Goal: Information Seeking & Learning: Learn about a topic

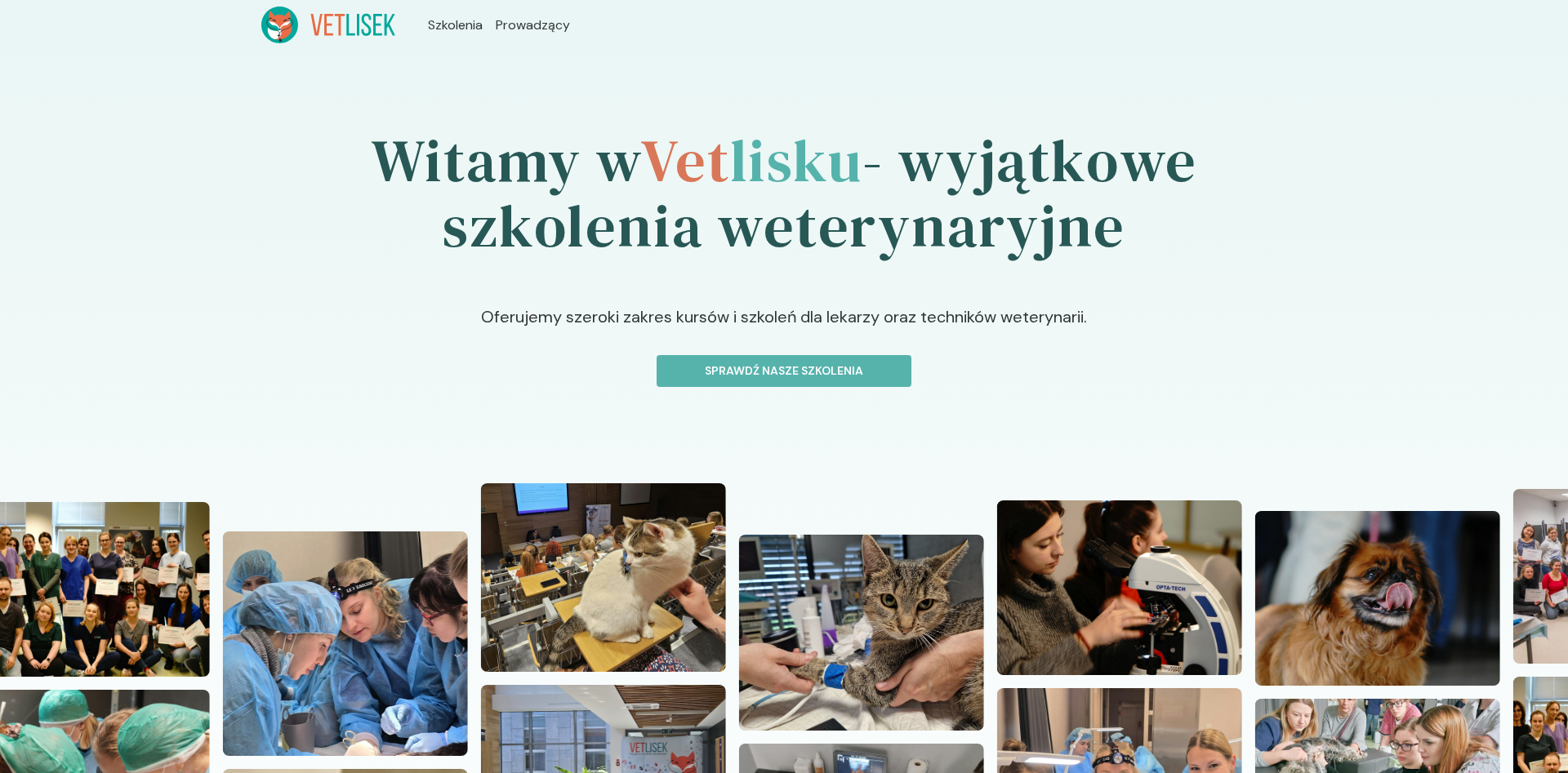
scroll to position [167, 0]
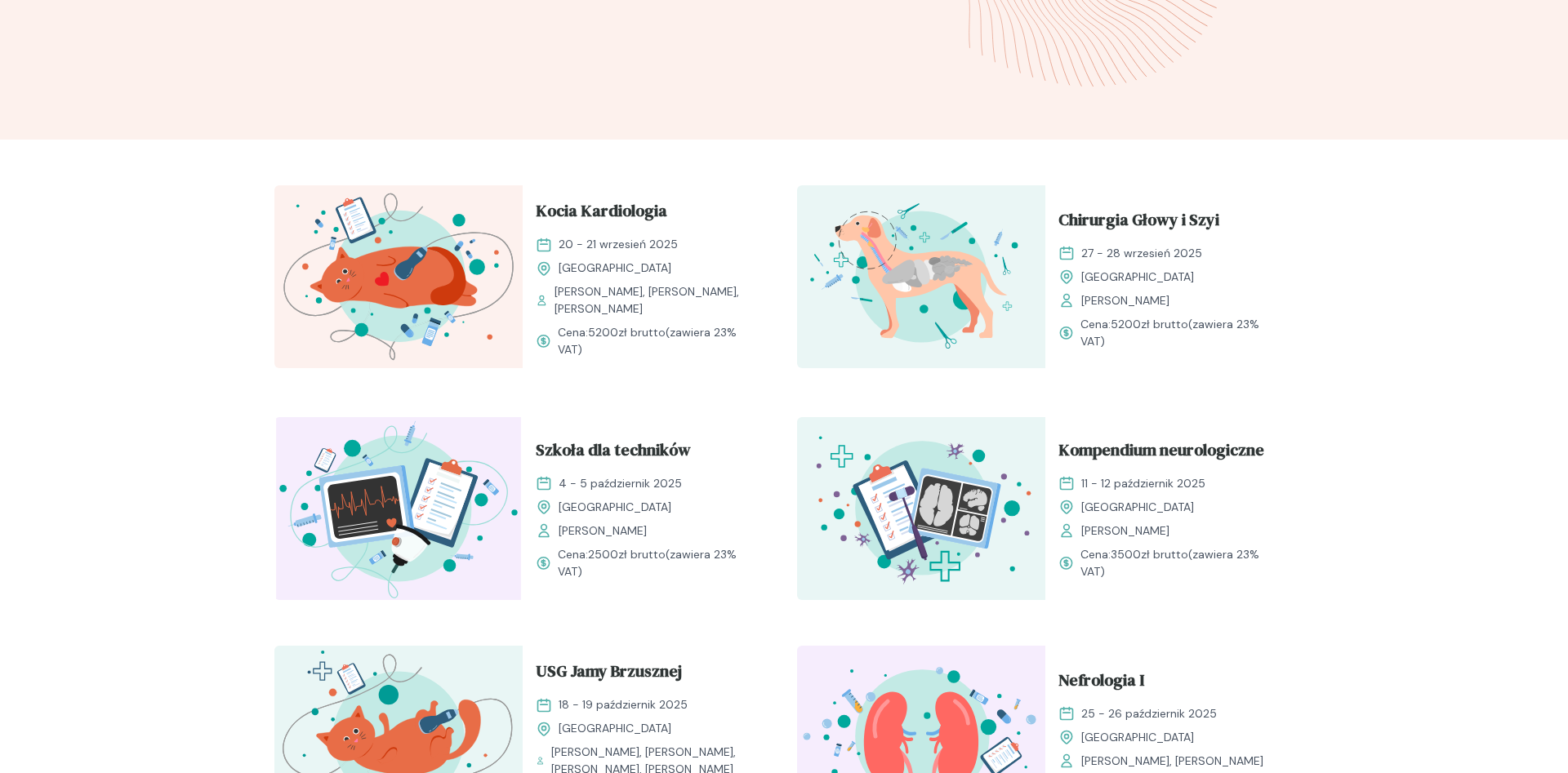
scroll to position [499, 0]
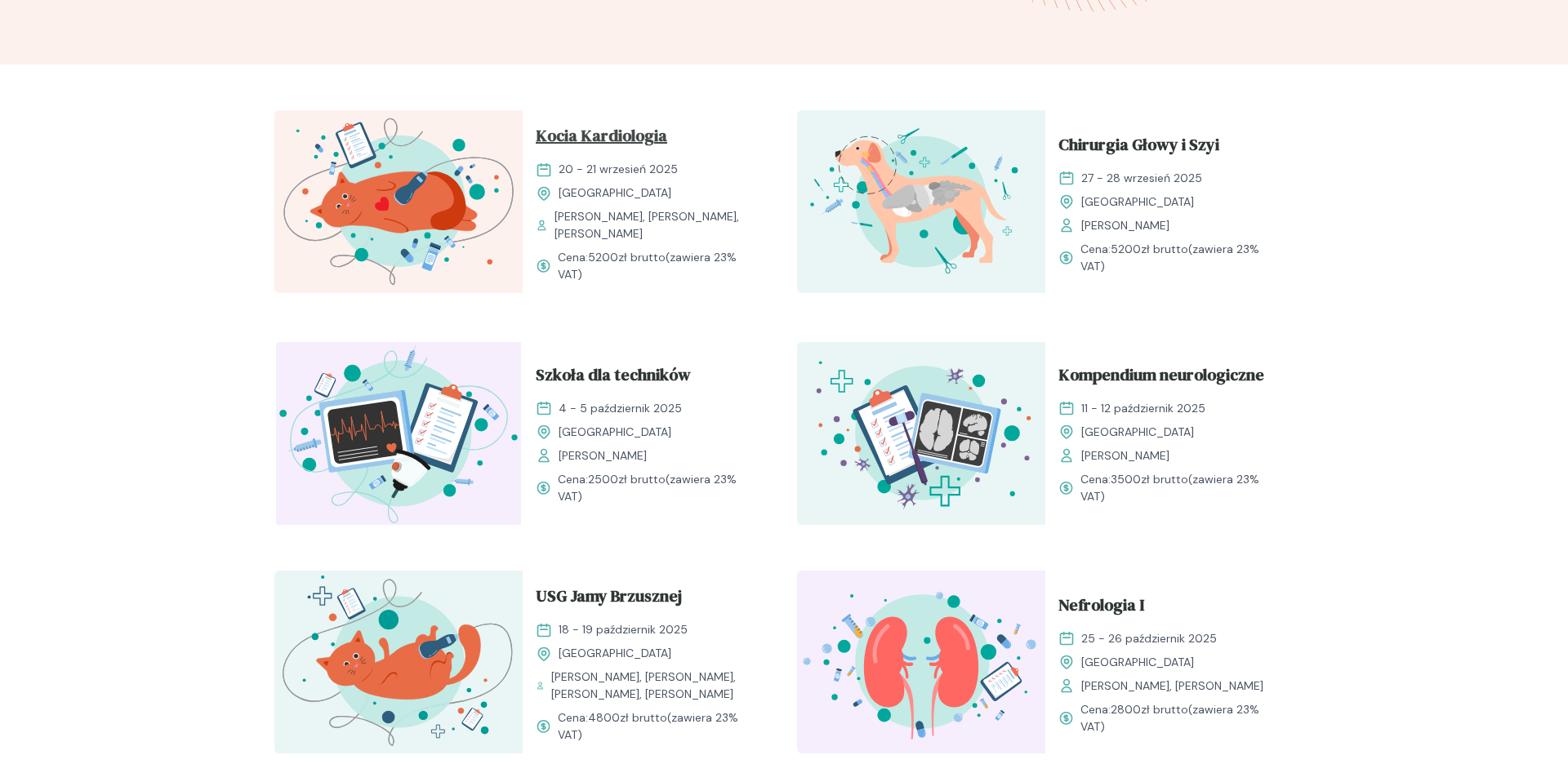
click at [615, 139] on span "Kocia Kardiologia" at bounding box center [601, 138] width 131 height 31
click at [648, 141] on span "Kocia Kardiologia" at bounding box center [601, 138] width 131 height 31
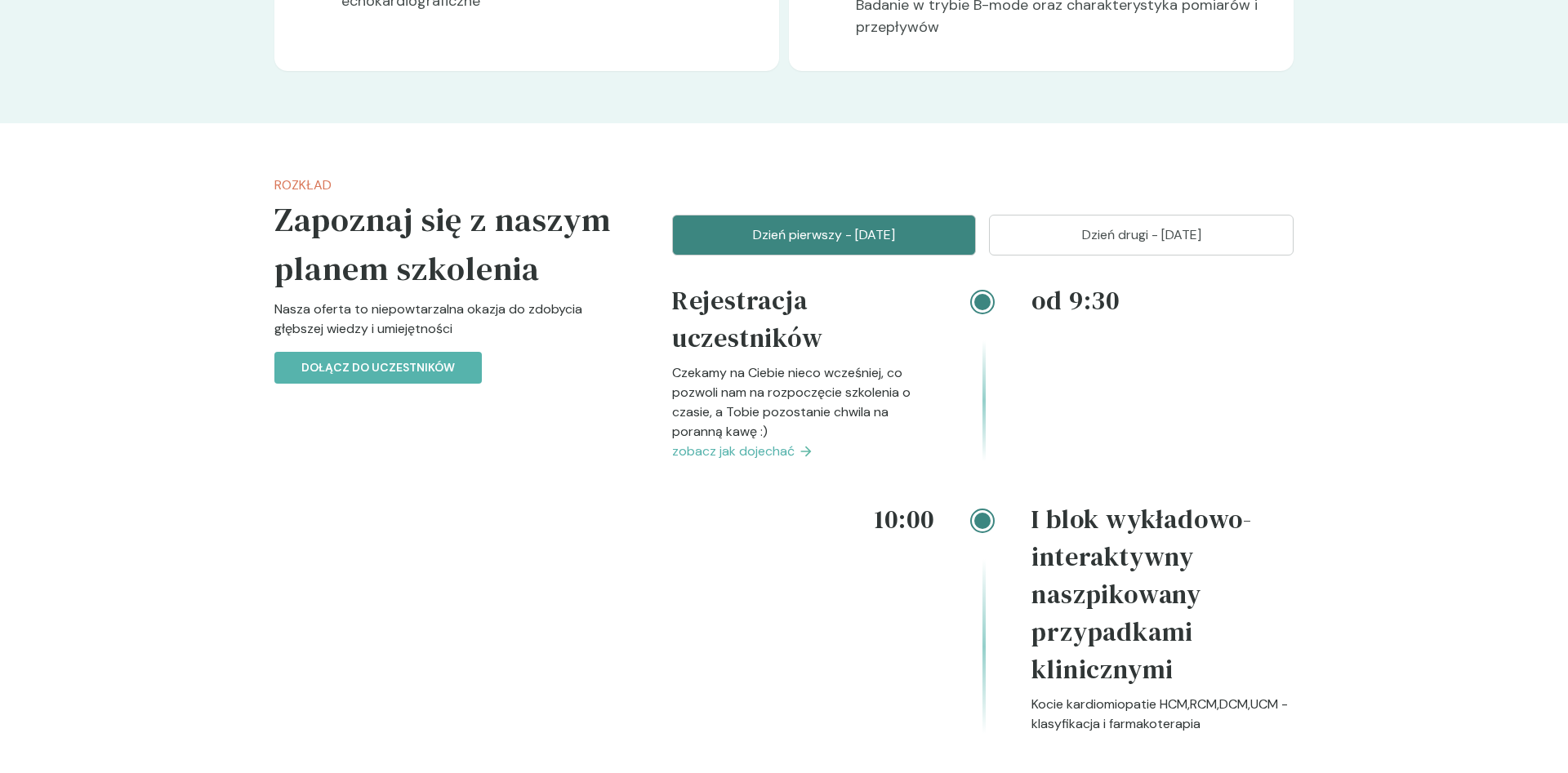
scroll to position [1665, 0]
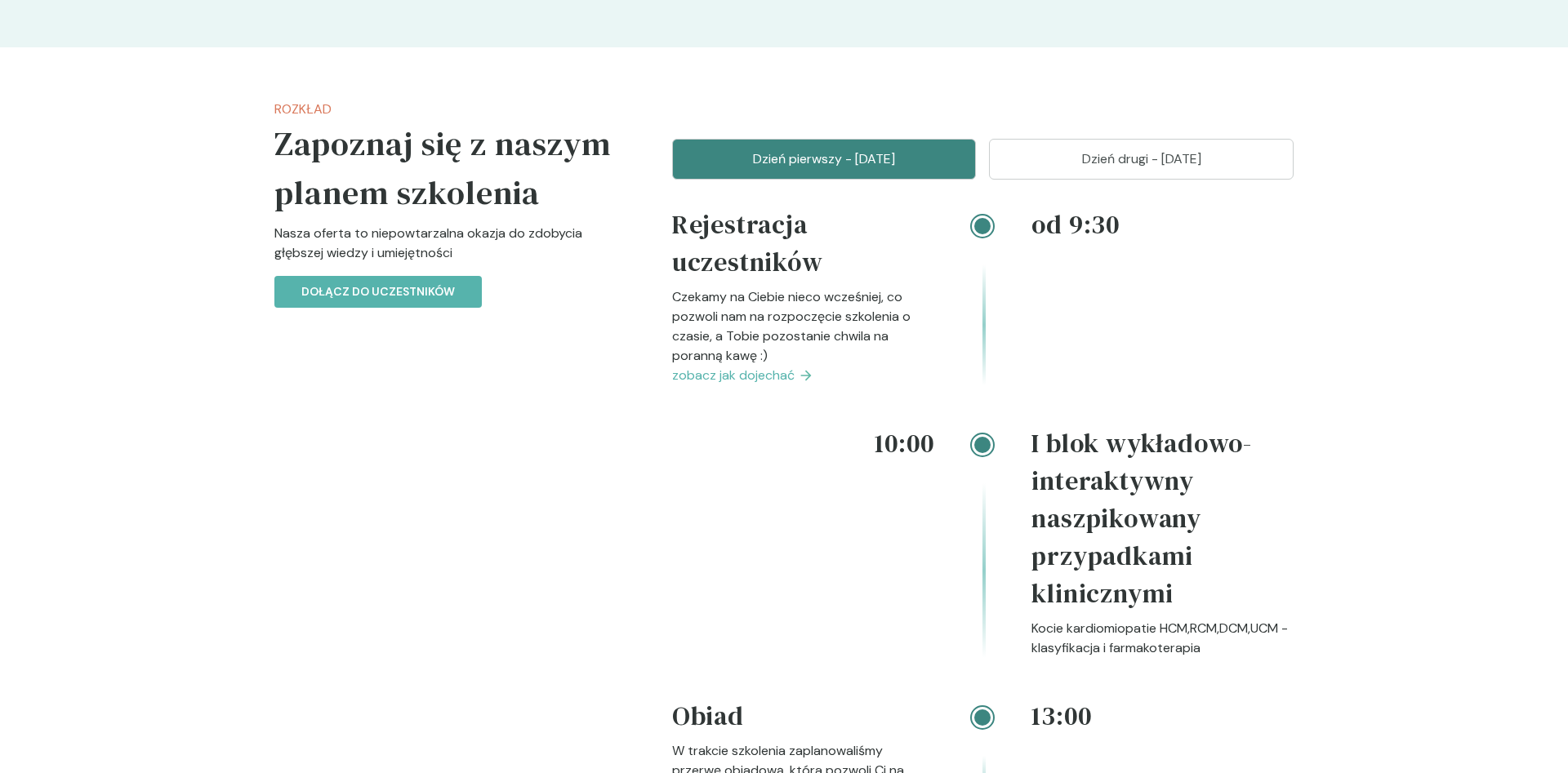
click at [754, 366] on span "zobacz jak dojechać" at bounding box center [732, 375] width 122 height 20
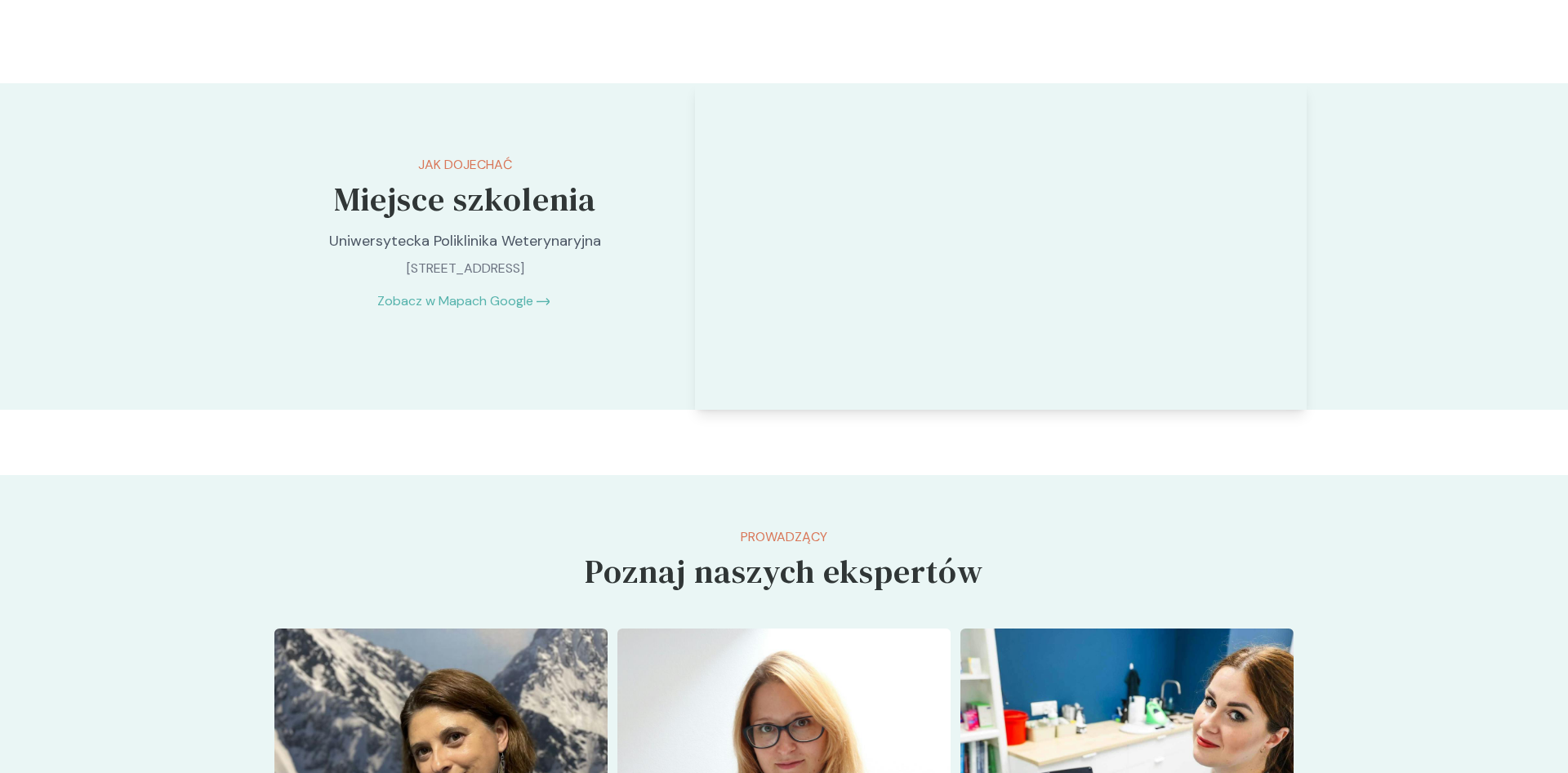
scroll to position [2956, 0]
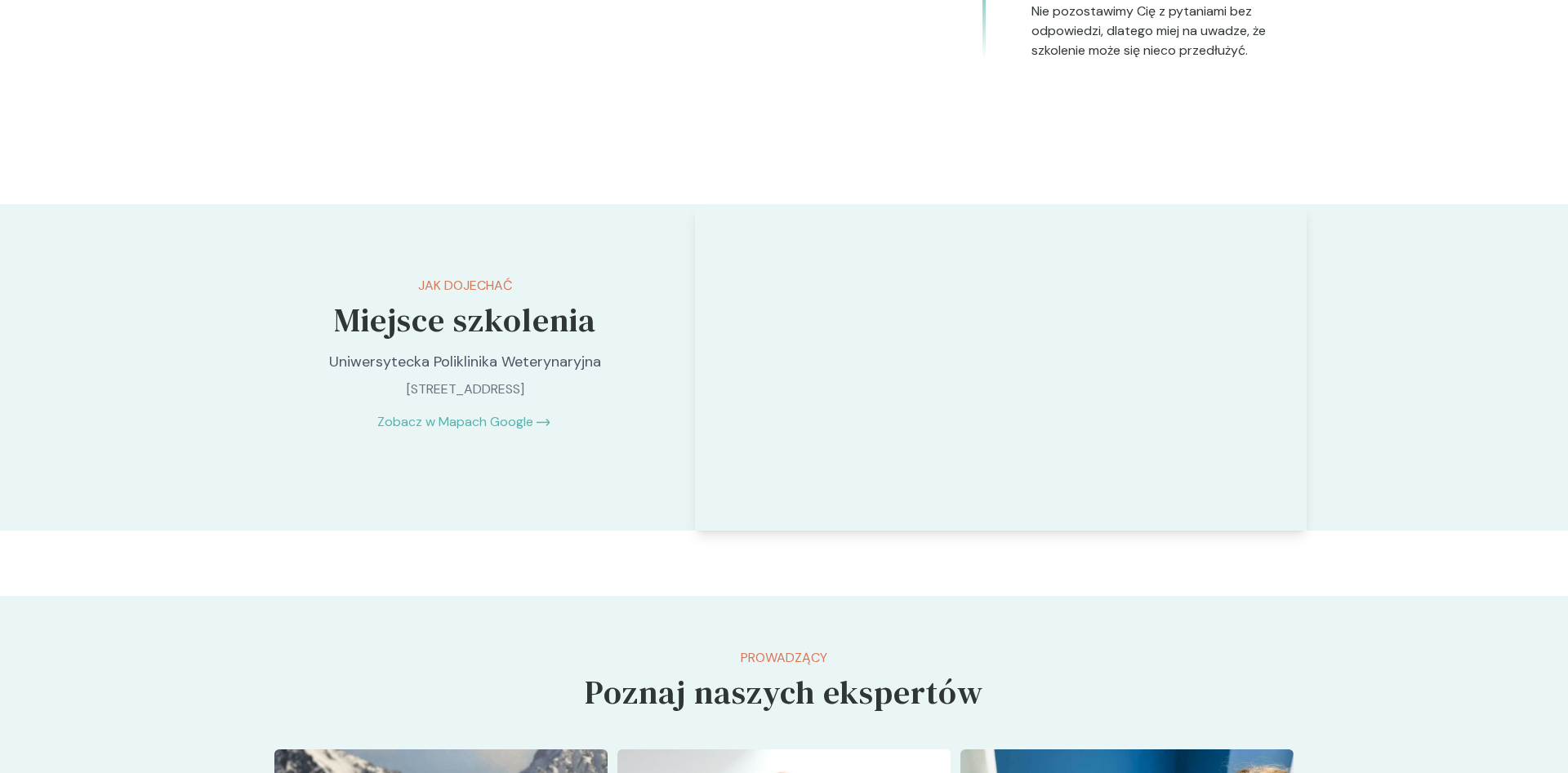
scroll to position [1665, 0]
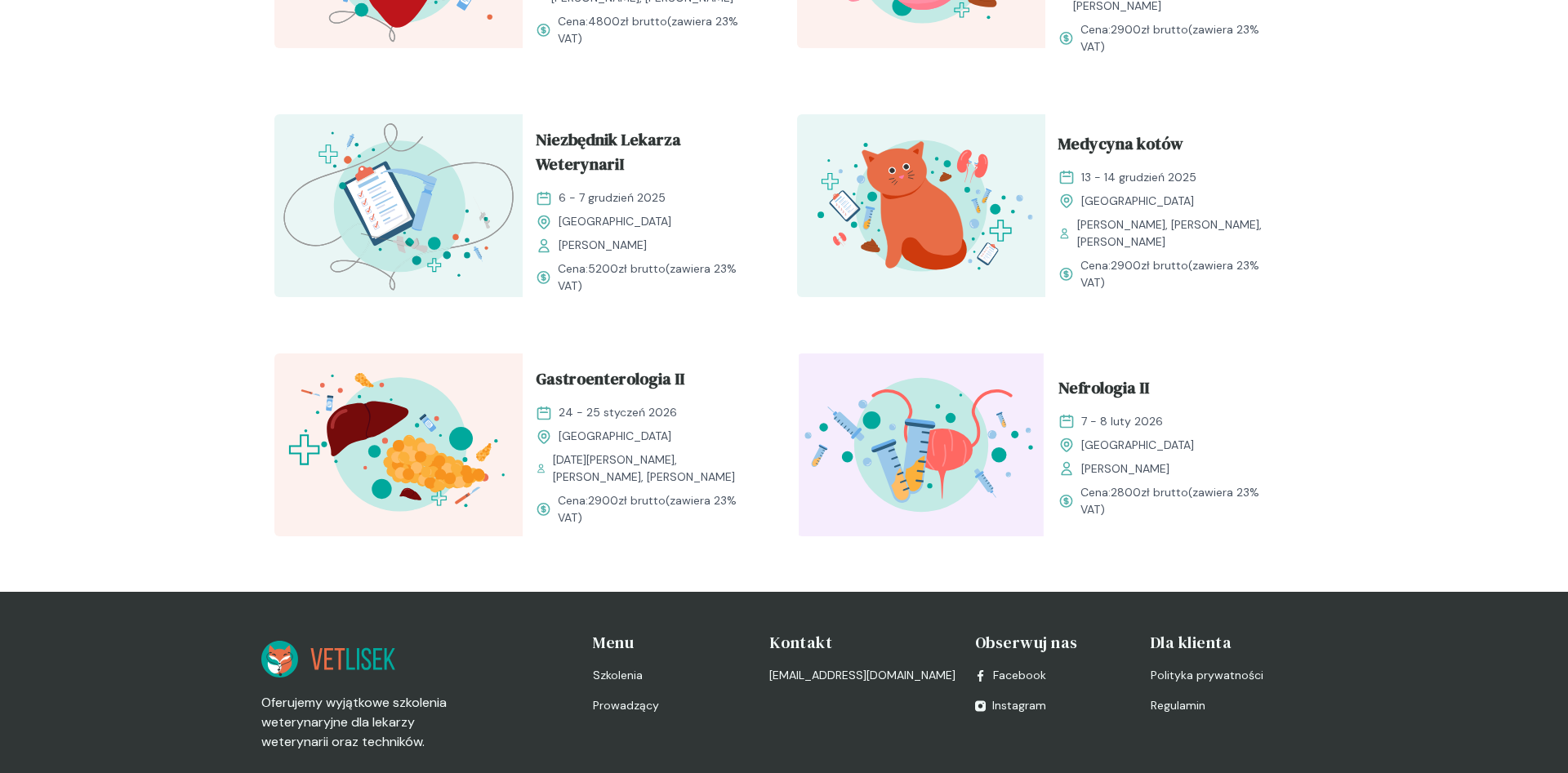
scroll to position [499, 0]
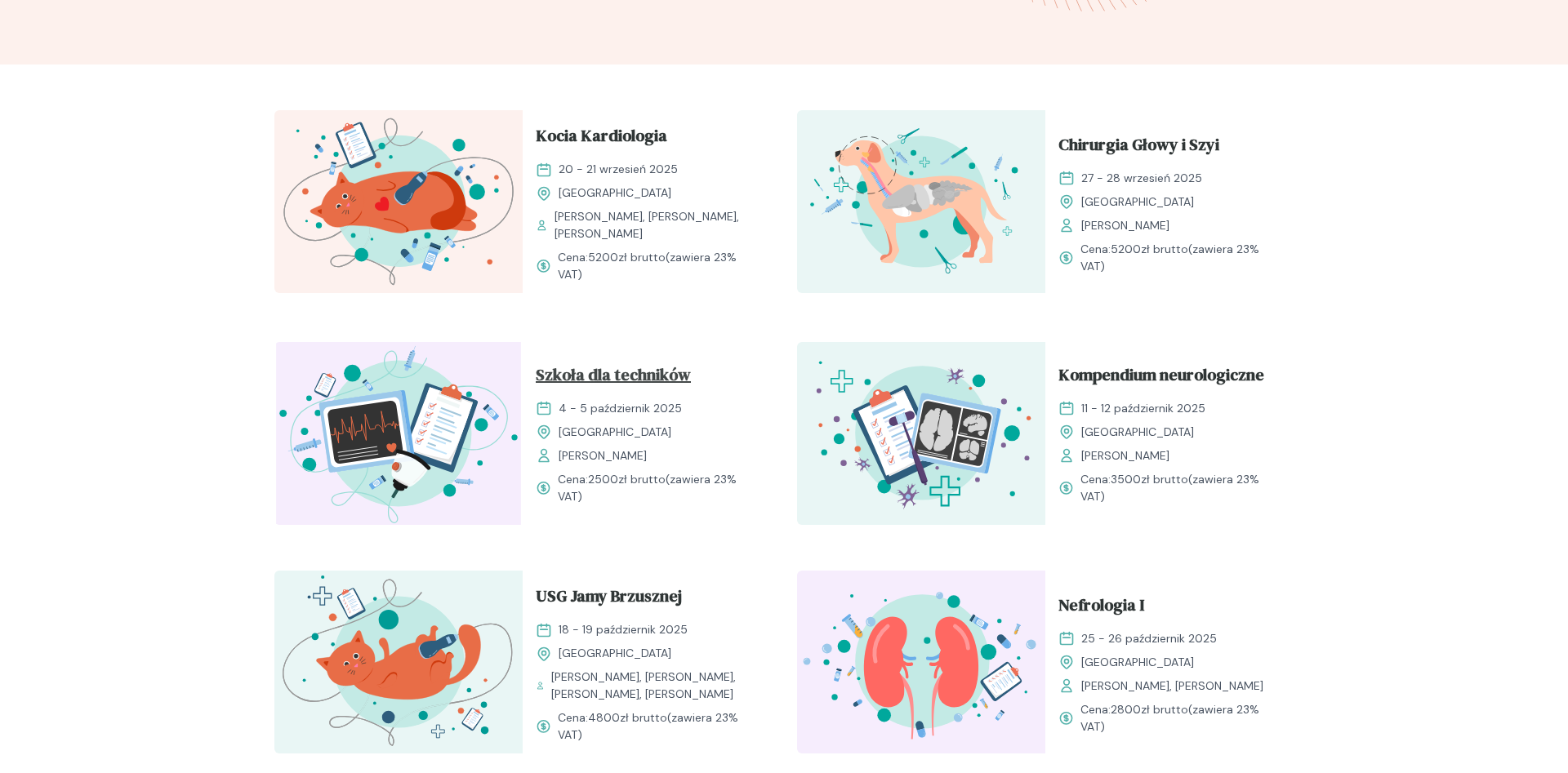
click at [672, 381] on span "Szkoła dla techników" at bounding box center [614, 377] width 155 height 31
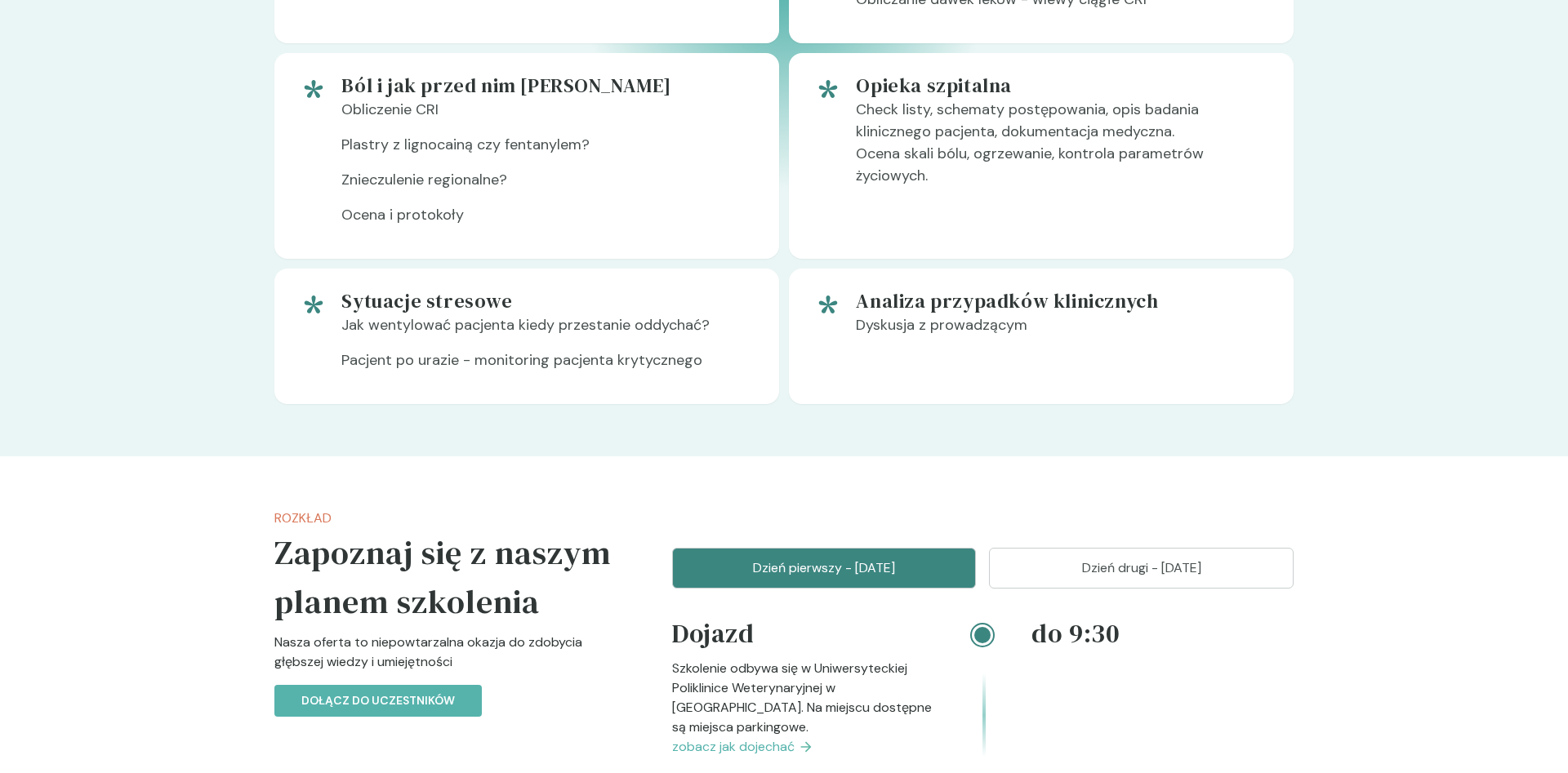
scroll to position [1665, 0]
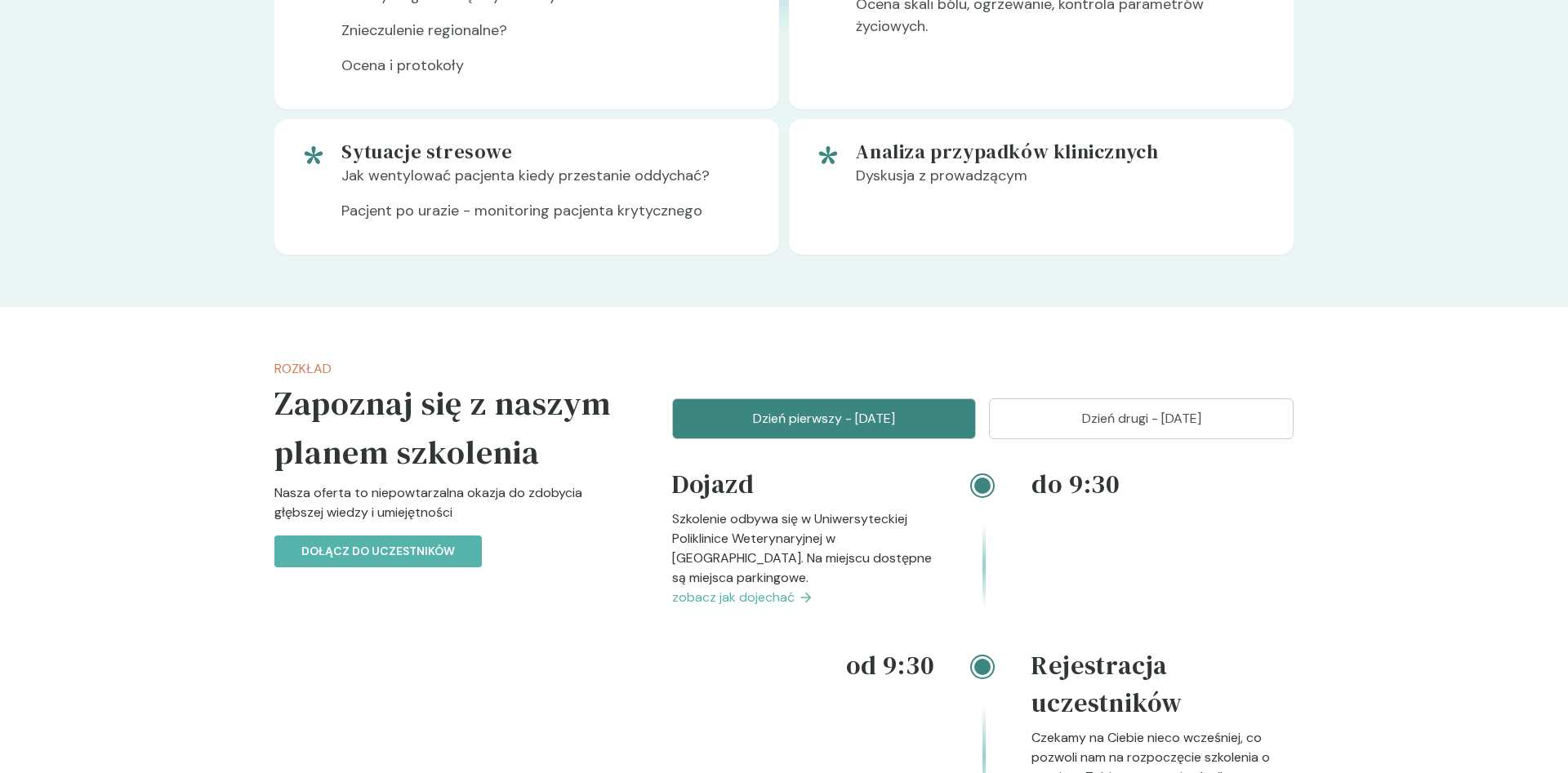
scroll to position [499, 0]
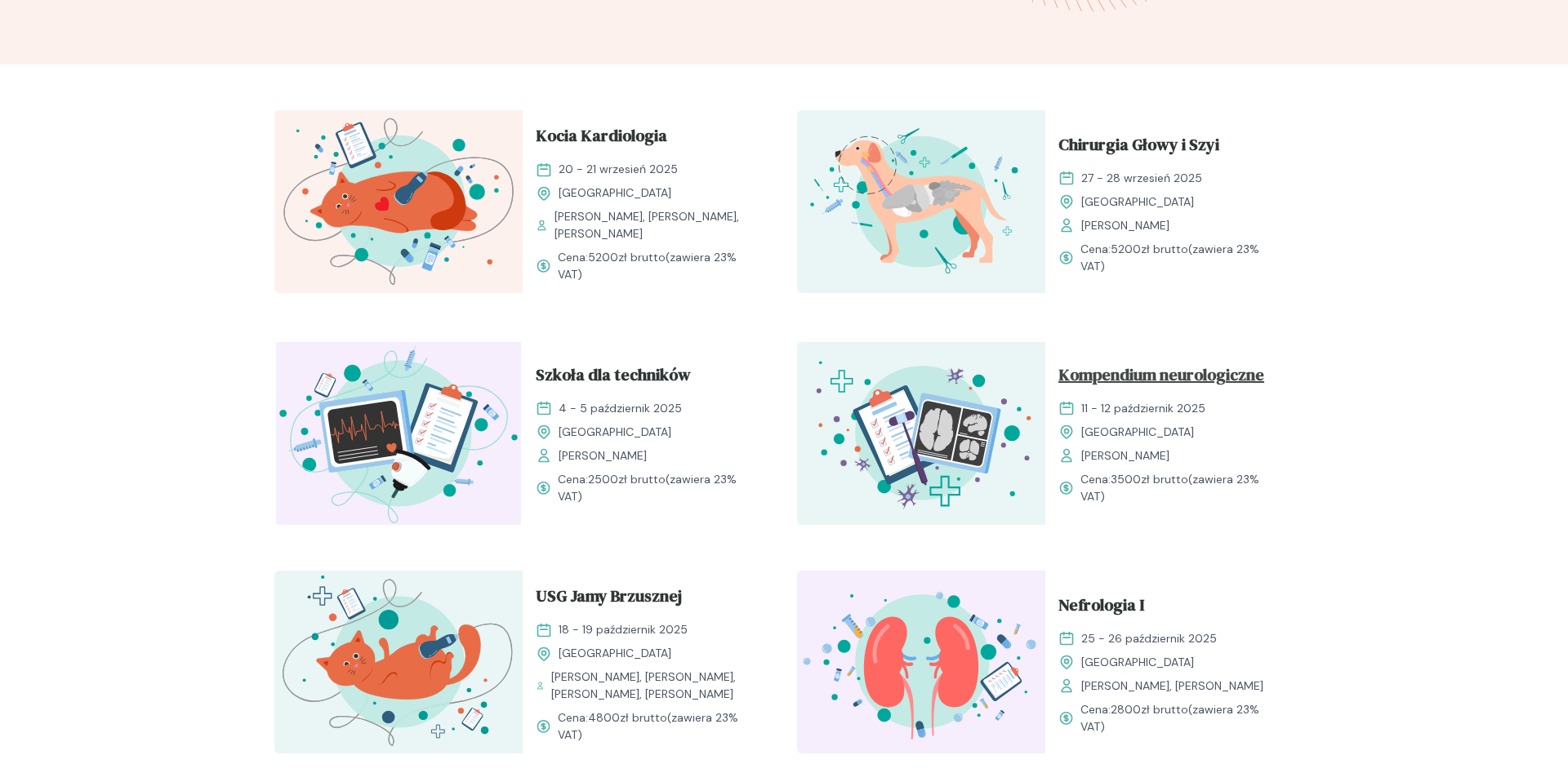
click at [1201, 374] on span "Kompendium neurologiczne" at bounding box center [1160, 377] width 206 height 31
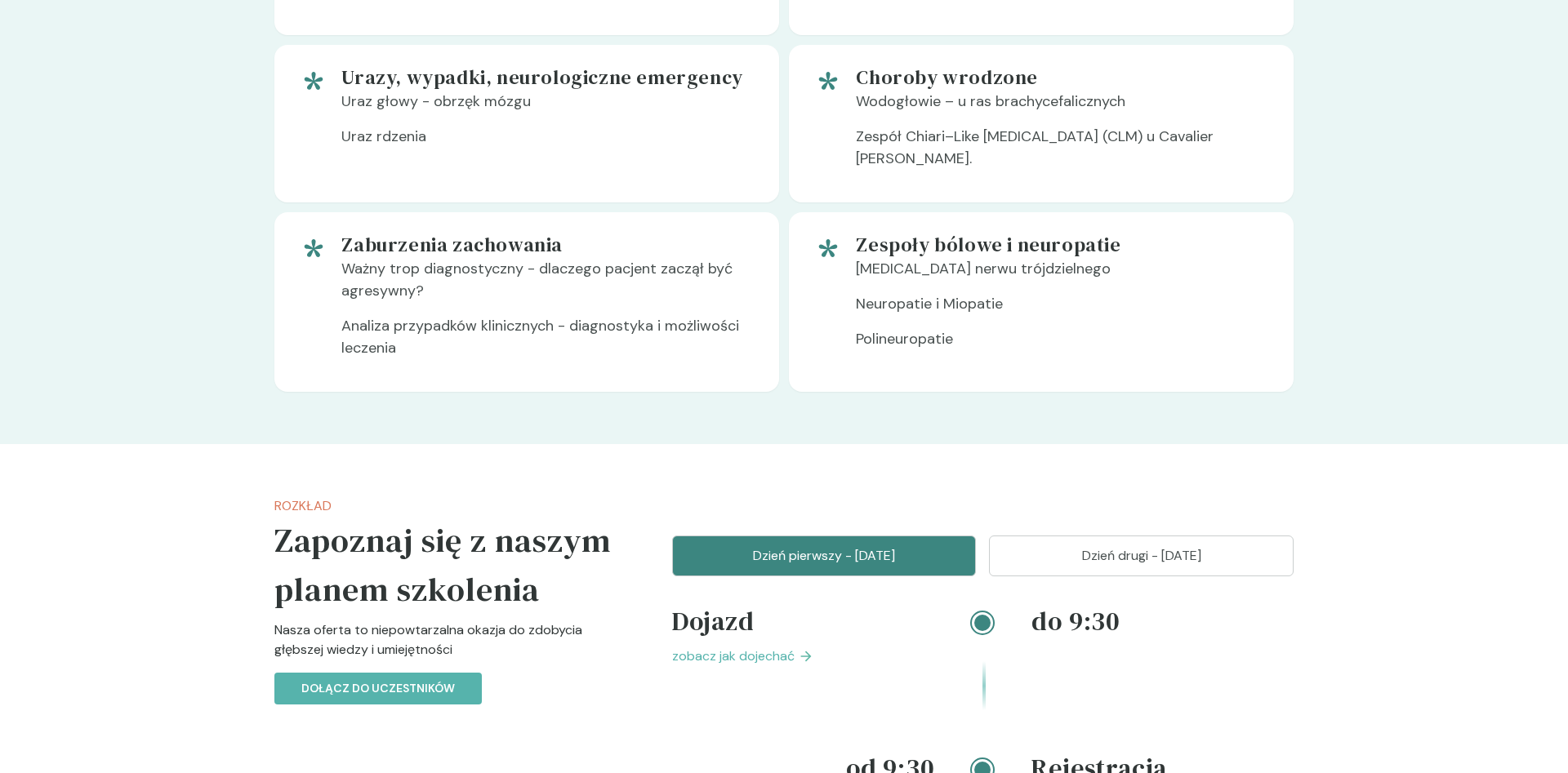
scroll to position [2331, 0]
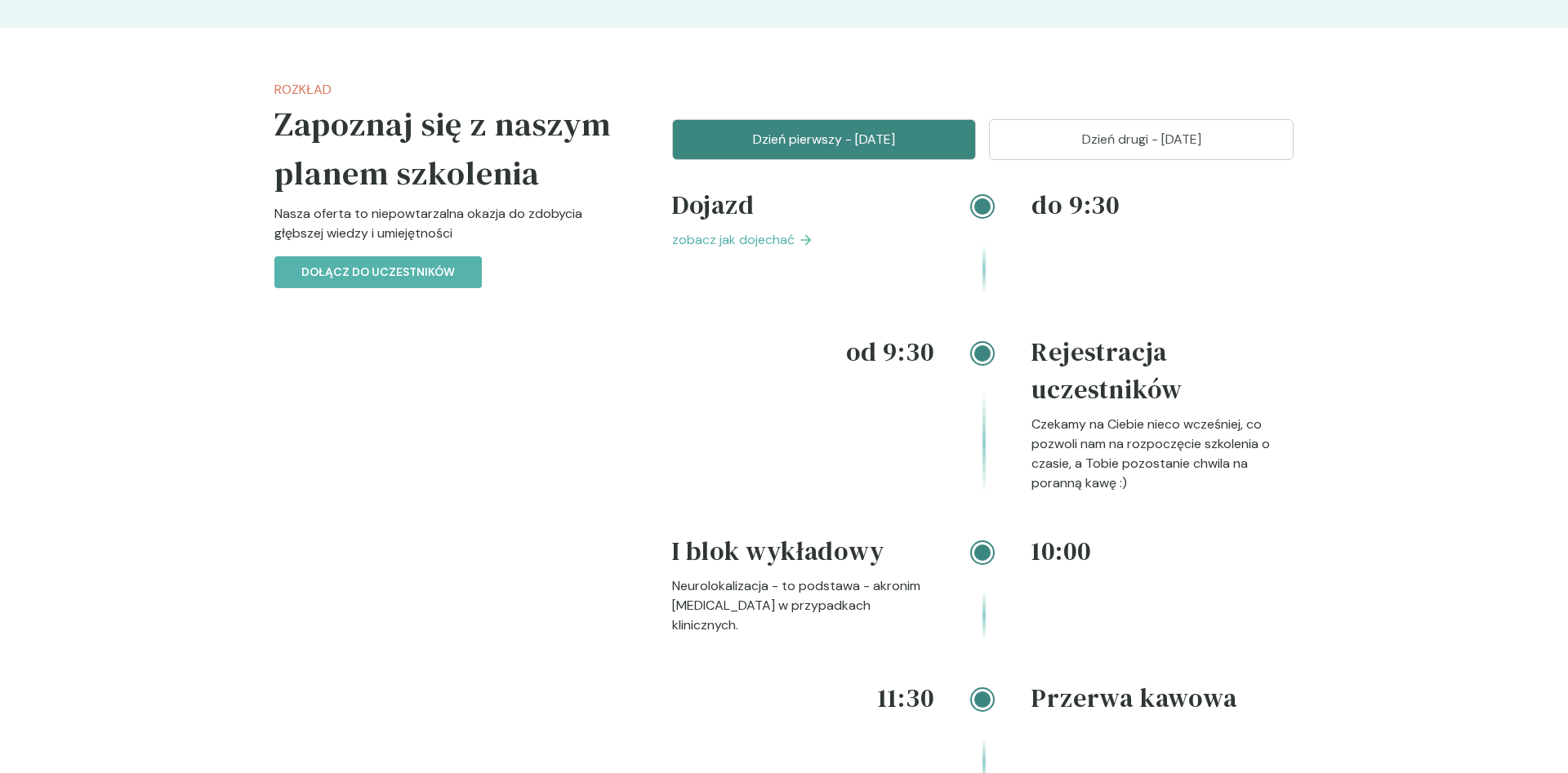
click at [754, 239] on span "zobacz jak dojechać" at bounding box center [732, 240] width 122 height 20
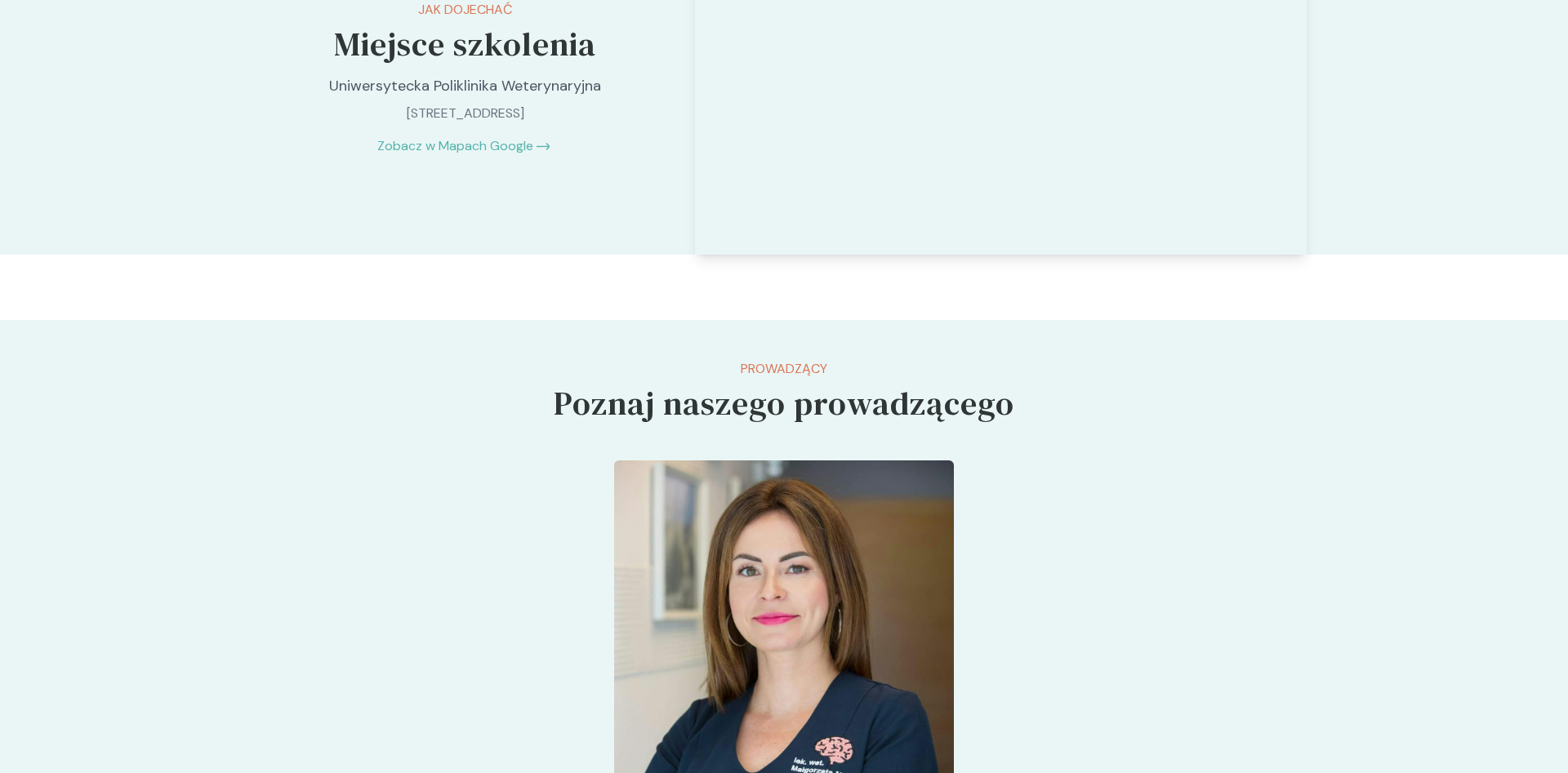
scroll to position [2331, 0]
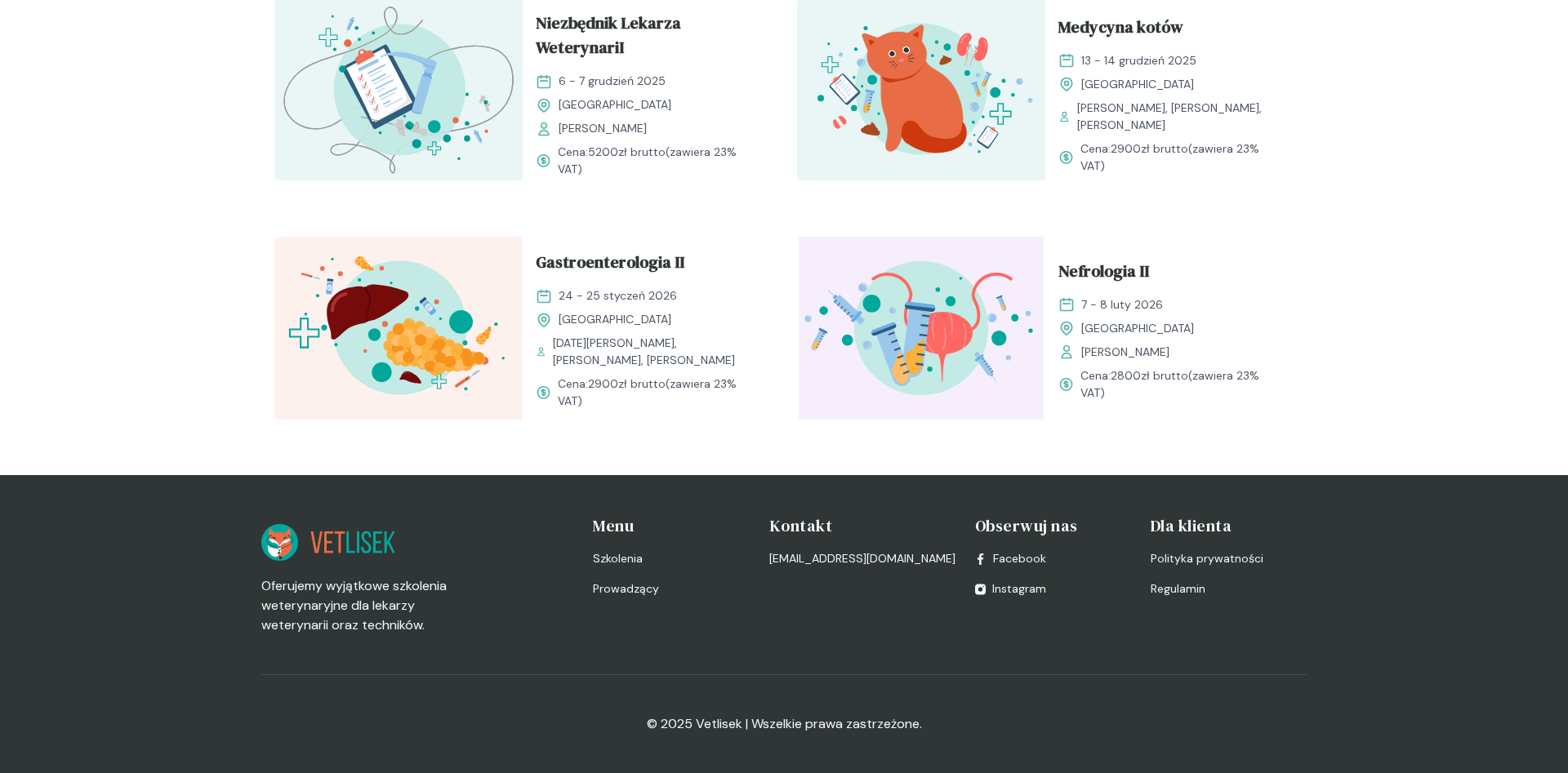
scroll to position [499, 0]
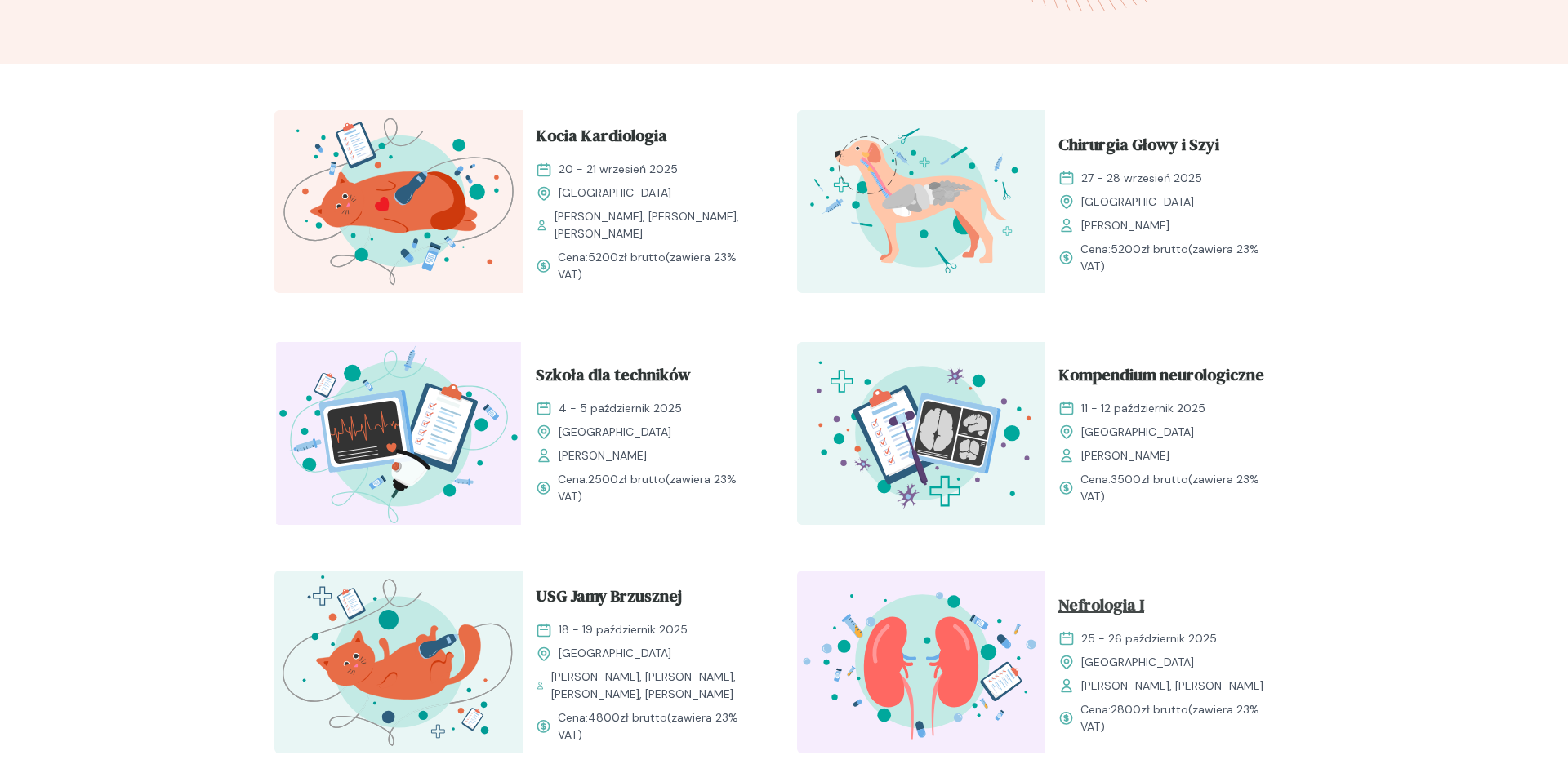
click at [1110, 613] on span "Nefrologia I" at bounding box center [1101, 608] width 86 height 31
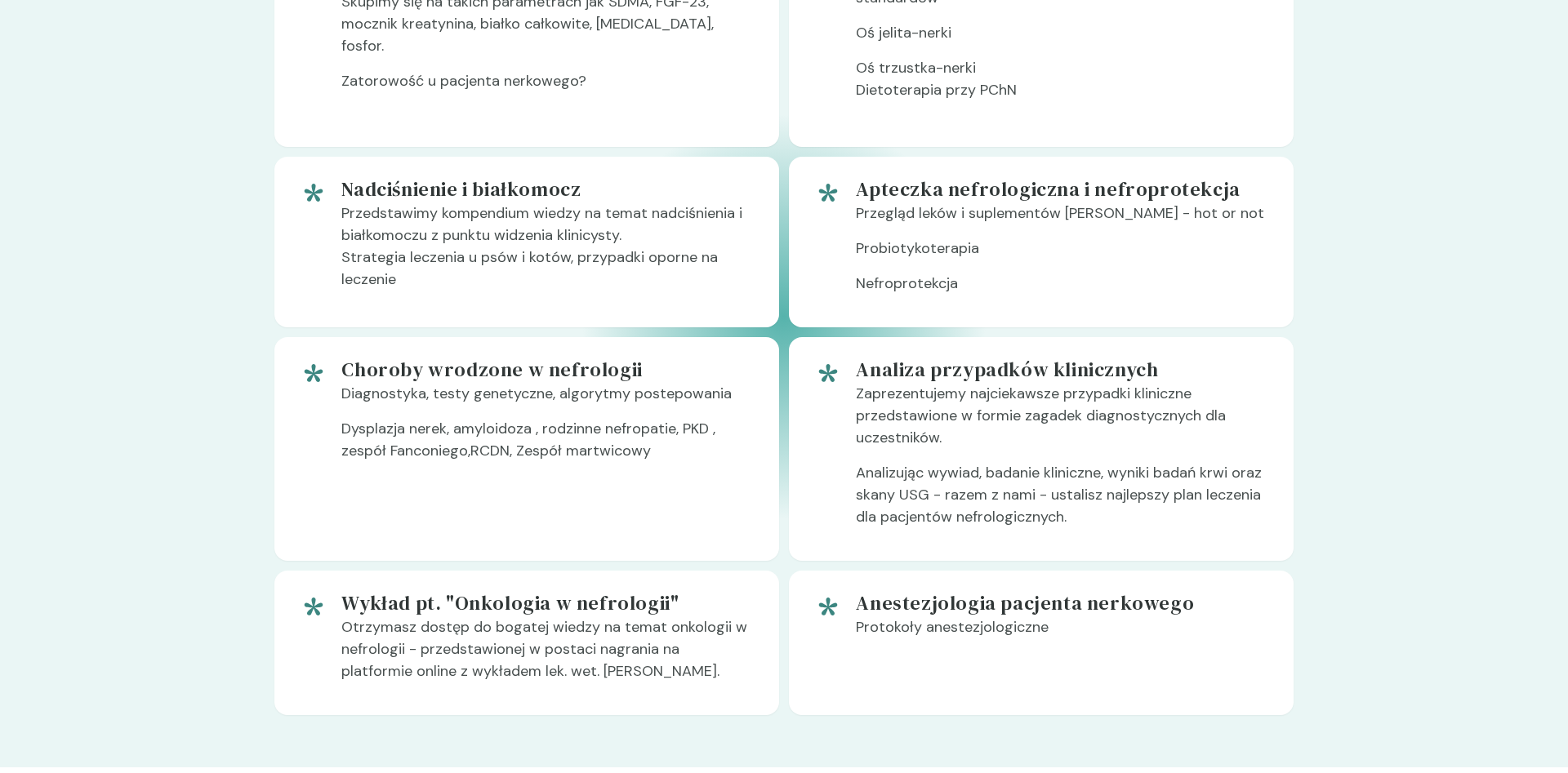
scroll to position [1499, 0]
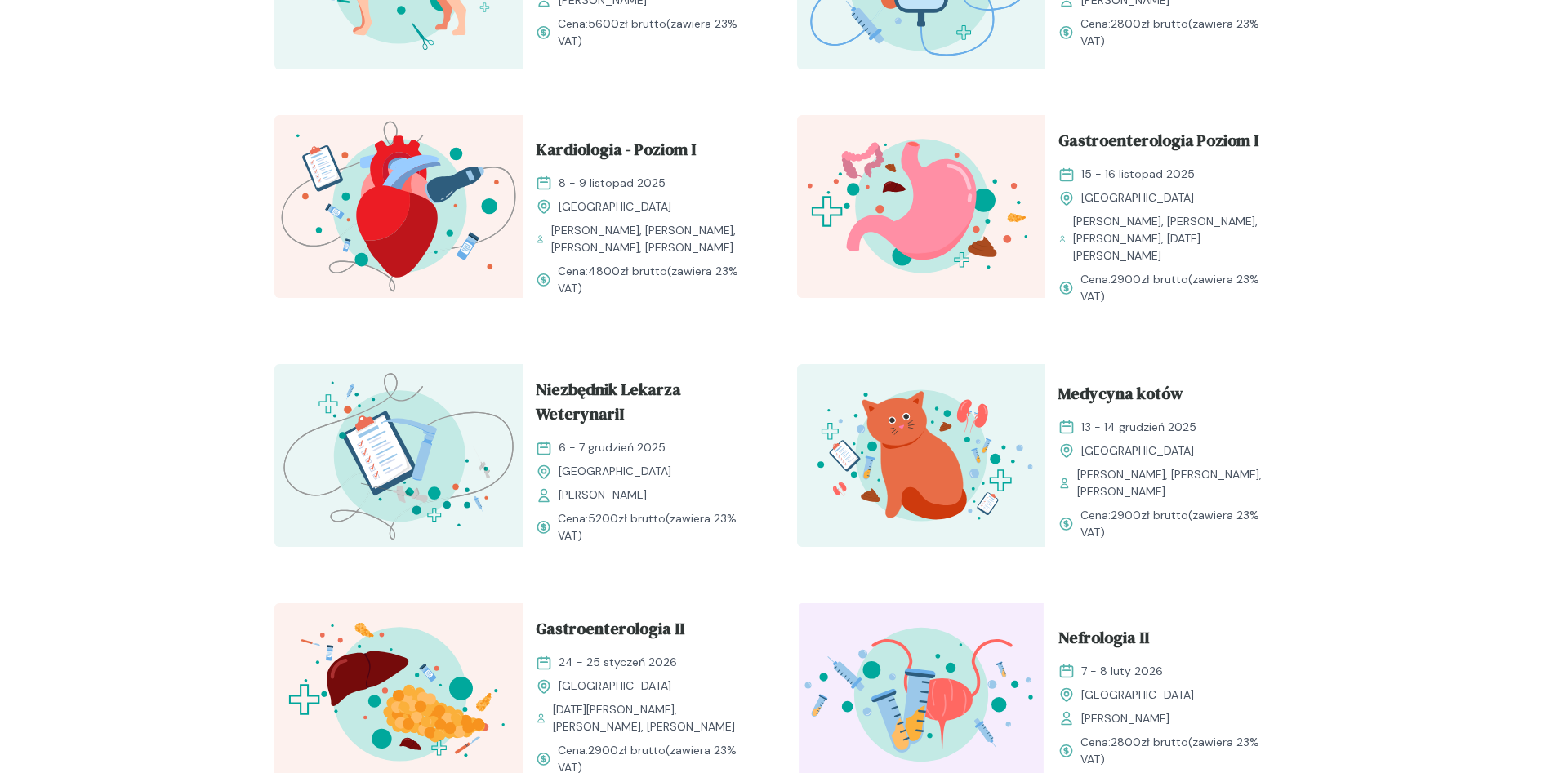
scroll to position [1748, 0]
